Goal: Task Accomplishment & Management: Understand process/instructions

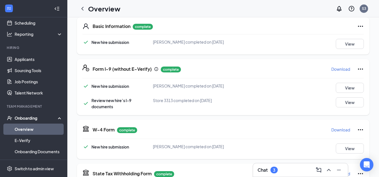
scroll to position [56, 0]
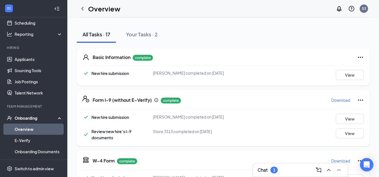
click at [348, 99] on div "Download" at bounding box center [347, 100] width 33 height 9
click at [358, 100] on icon "Ellipses" at bounding box center [360, 100] width 5 height 1
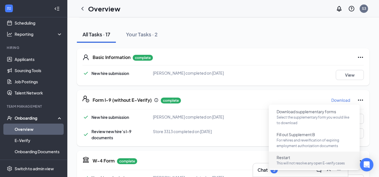
click at [289, 161] on p "This will not resolve any open E-verify cases" at bounding box center [313, 164] width 75 height 6
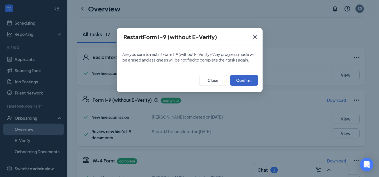
click at [249, 85] on button "Confirm" at bounding box center [244, 80] width 28 height 11
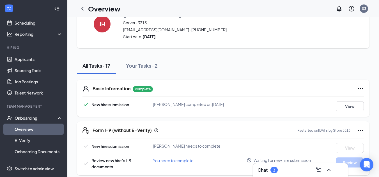
scroll to position [0, 0]
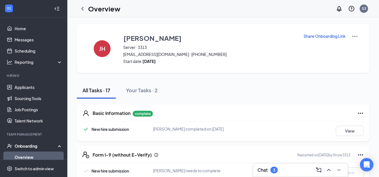
click at [324, 35] on p "Share Onboarding Link" at bounding box center [324, 36] width 42 height 6
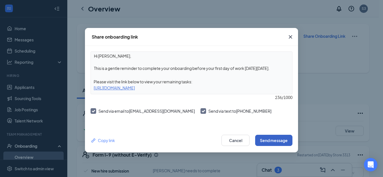
click at [284, 143] on button "Send message" at bounding box center [273, 140] width 37 height 11
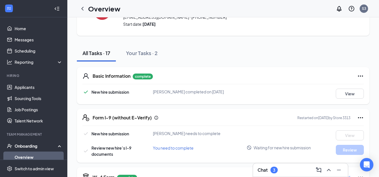
scroll to position [84, 0]
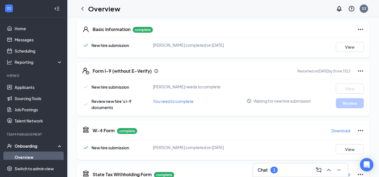
drag, startPoint x: 147, startPoint y: 88, endPoint x: 230, endPoint y: 87, distance: 82.7
click at [228, 87] on div "New hire submission [PERSON_NAME] needs to complete View" at bounding box center [222, 89] width 281 height 10
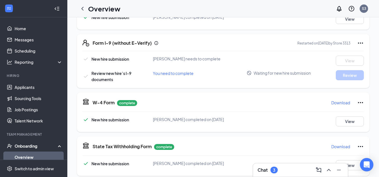
drag, startPoint x: 125, startPoint y: 74, endPoint x: 196, endPoint y: 91, distance: 73.4
click at [126, 74] on span "Review new hire’s I-9 documents" at bounding box center [111, 76] width 40 height 11
drag, startPoint x: 235, startPoint y: 74, endPoint x: 276, endPoint y: 86, distance: 42.3
click at [234, 74] on div "You need to complete" at bounding box center [200, 73] width 94 height 6
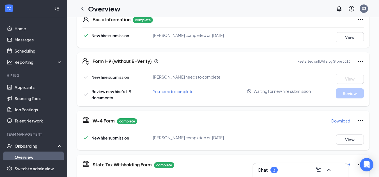
scroll to position [84, 0]
